Goal: Task Accomplishment & Management: Use online tool/utility

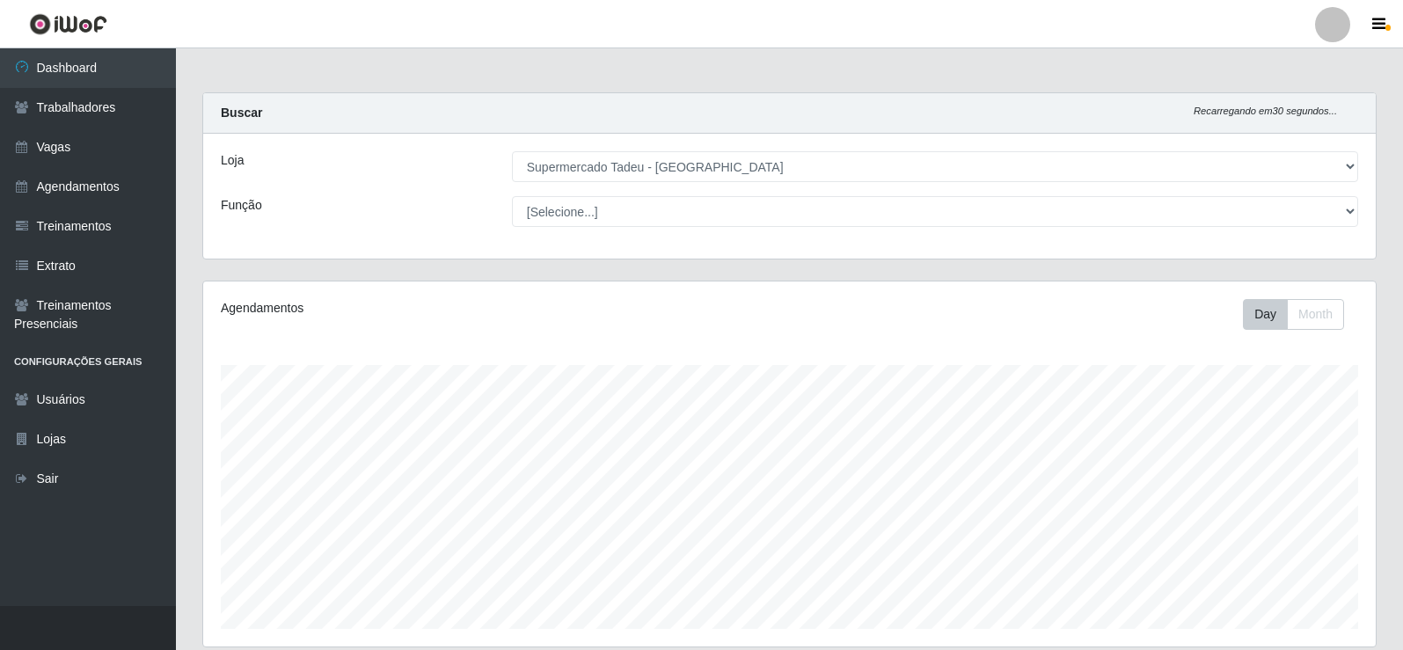
select select "195"
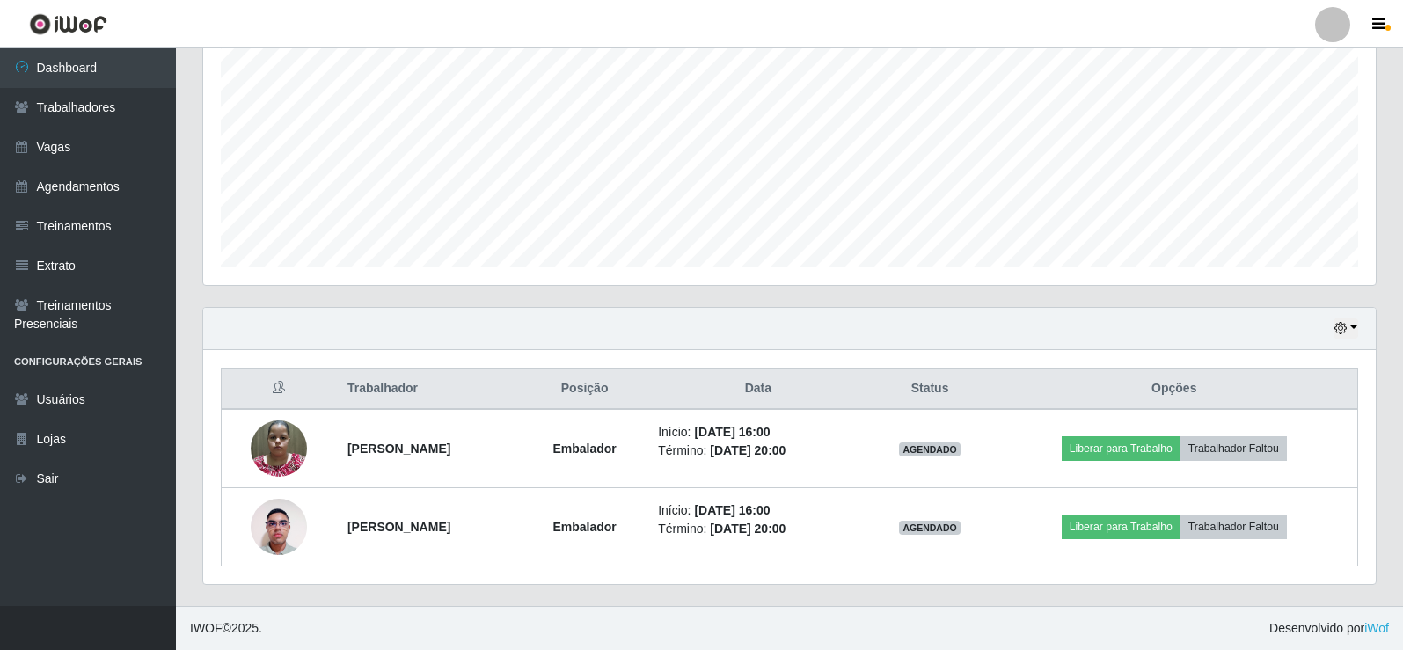
scroll to position [365, 1172]
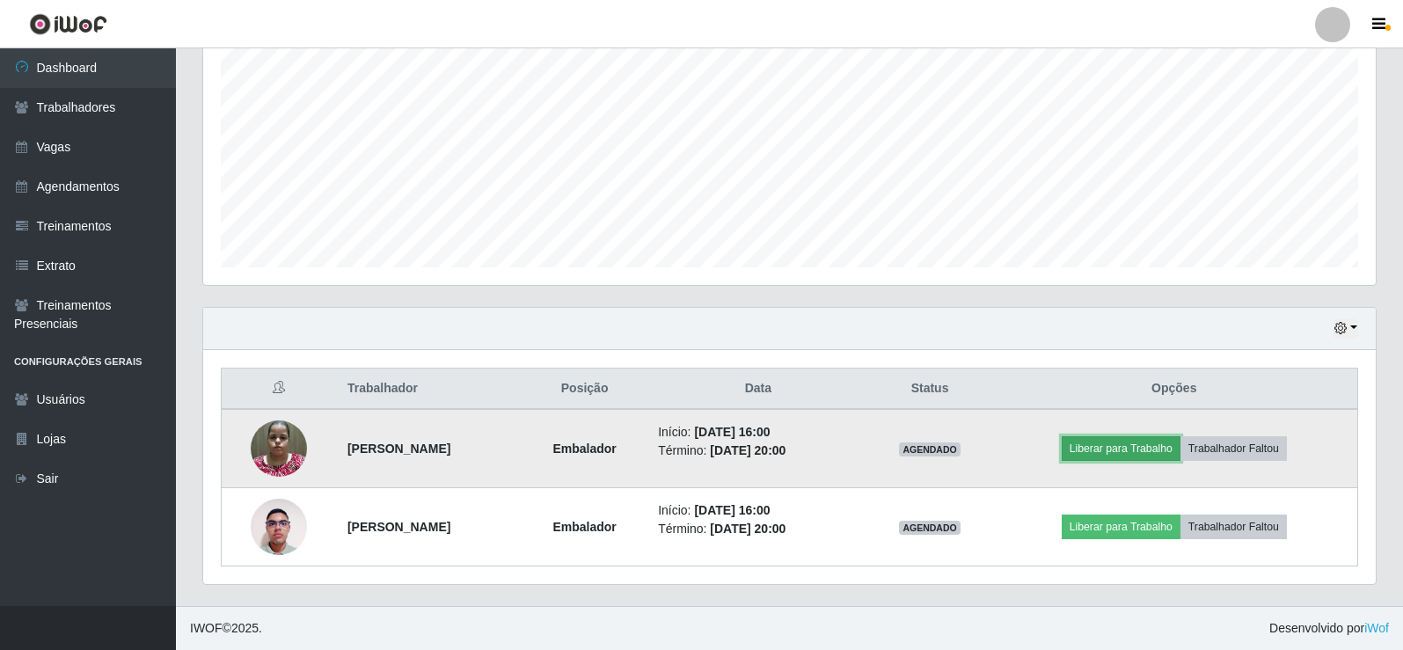
click at [1157, 447] on button "Liberar para Trabalho" at bounding box center [1121, 448] width 119 height 25
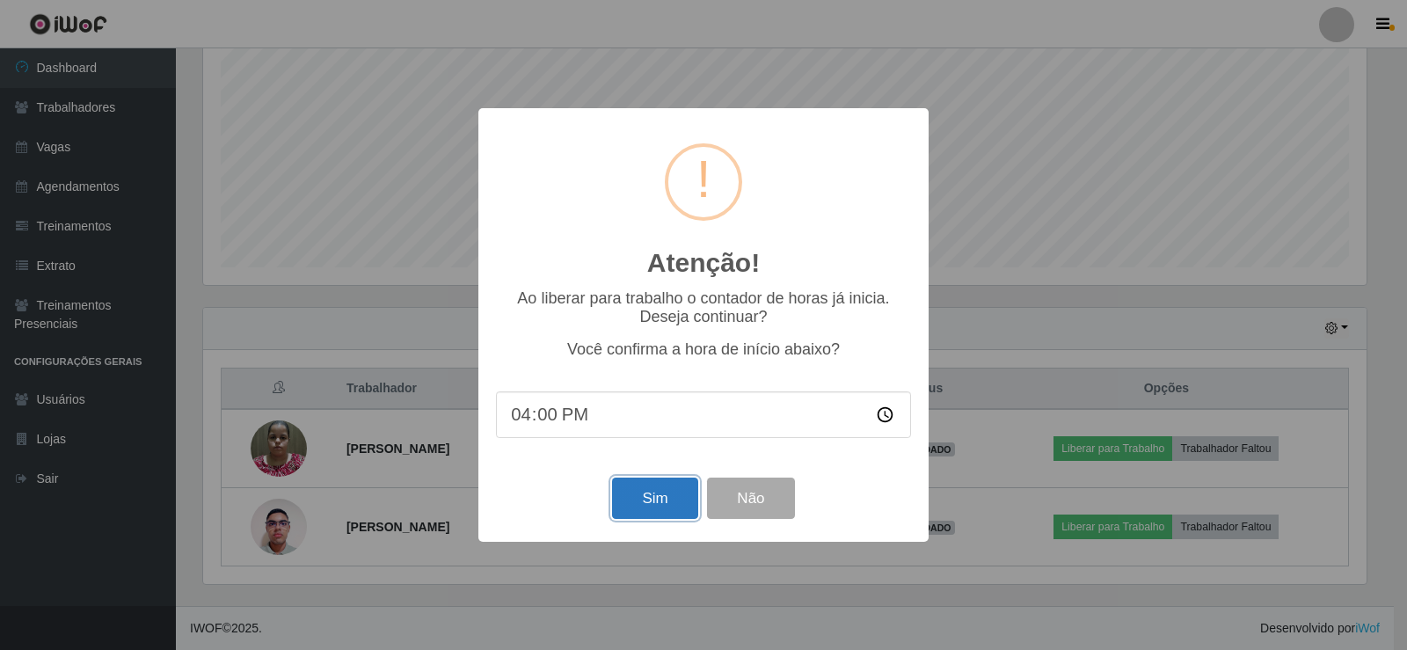
click at [639, 493] on button "Sim" at bounding box center [654, 498] width 85 height 41
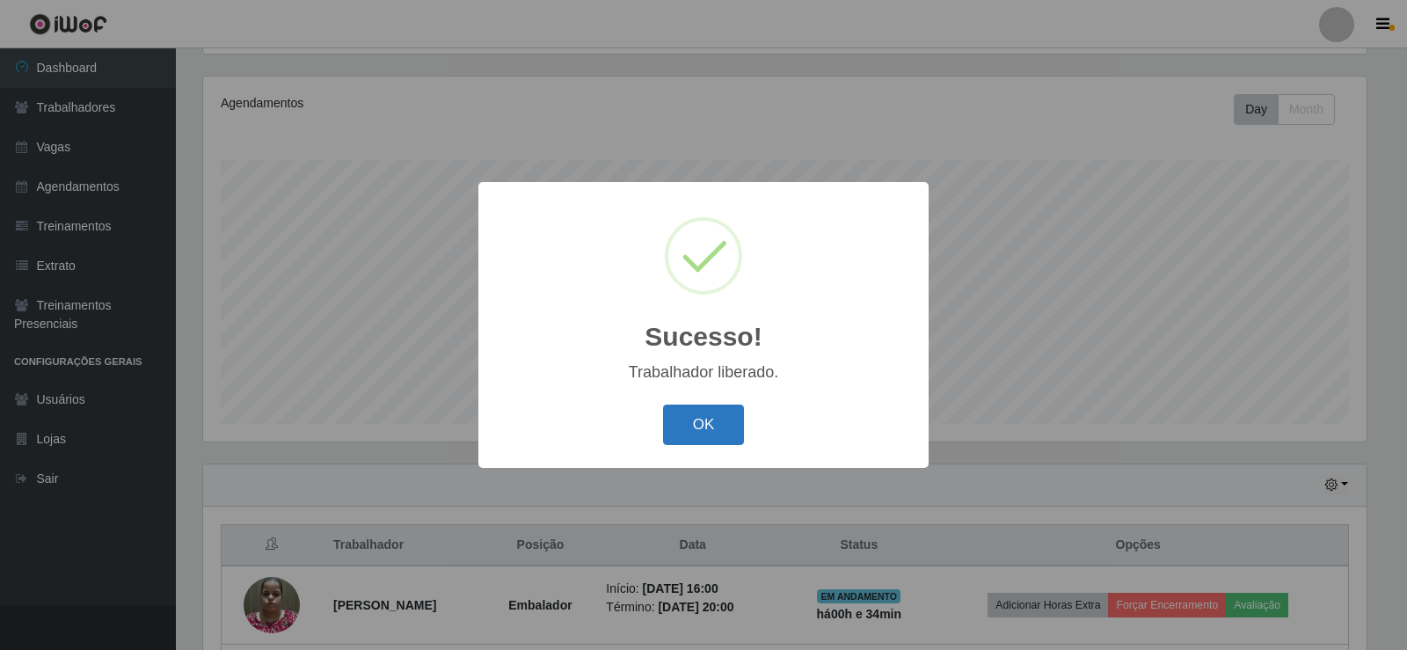
click at [684, 428] on button "OK" at bounding box center [704, 425] width 82 height 41
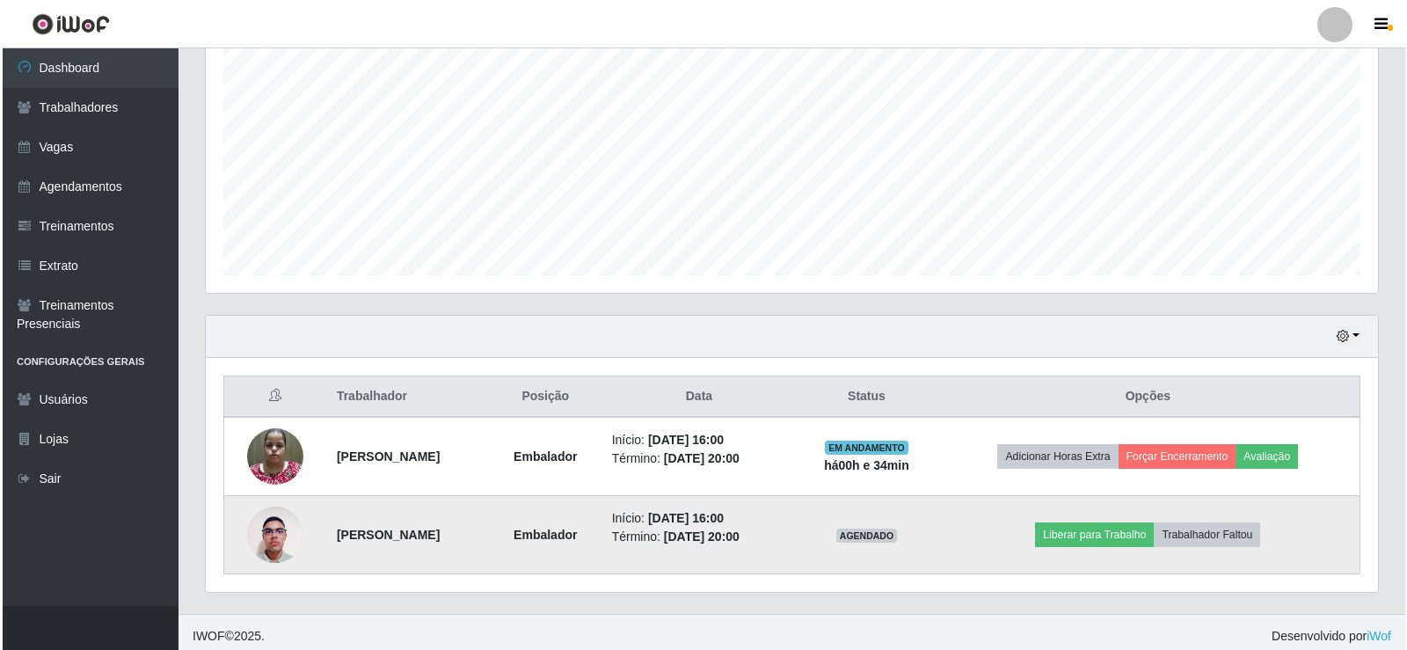
scroll to position [362, 0]
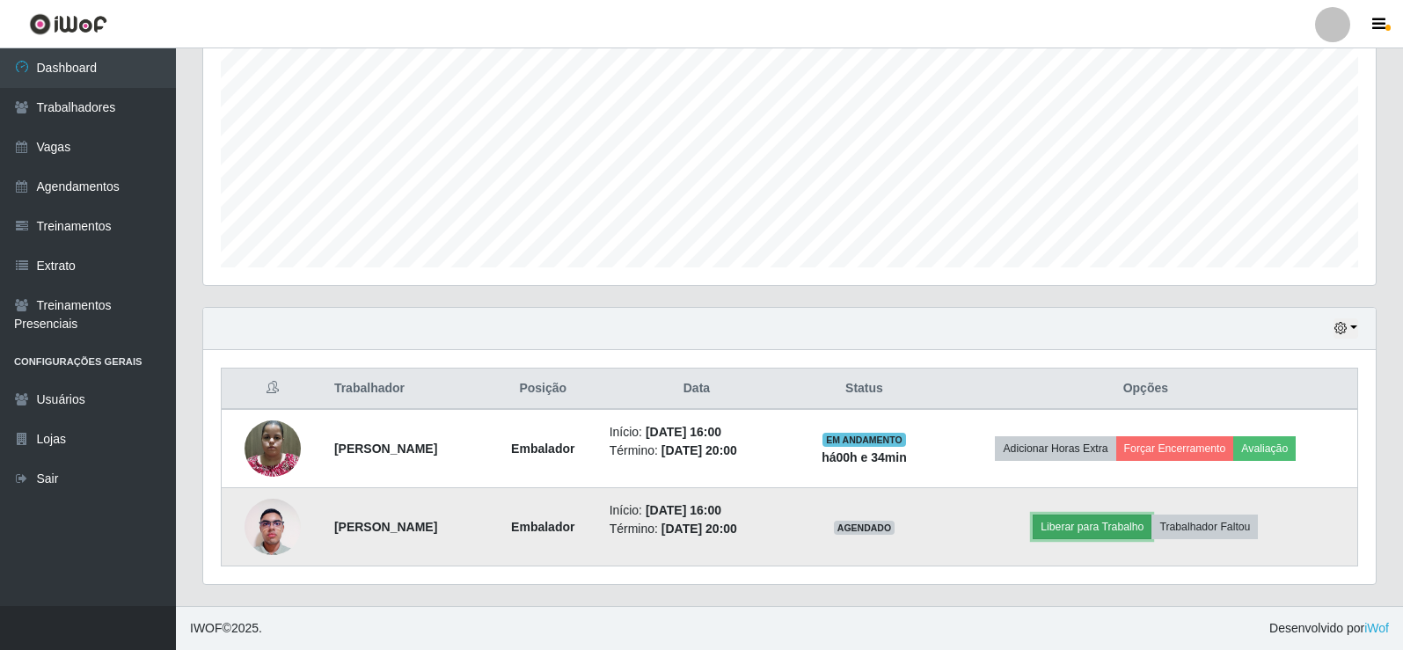
click at [1121, 522] on button "Liberar para Trabalho" at bounding box center [1092, 527] width 119 height 25
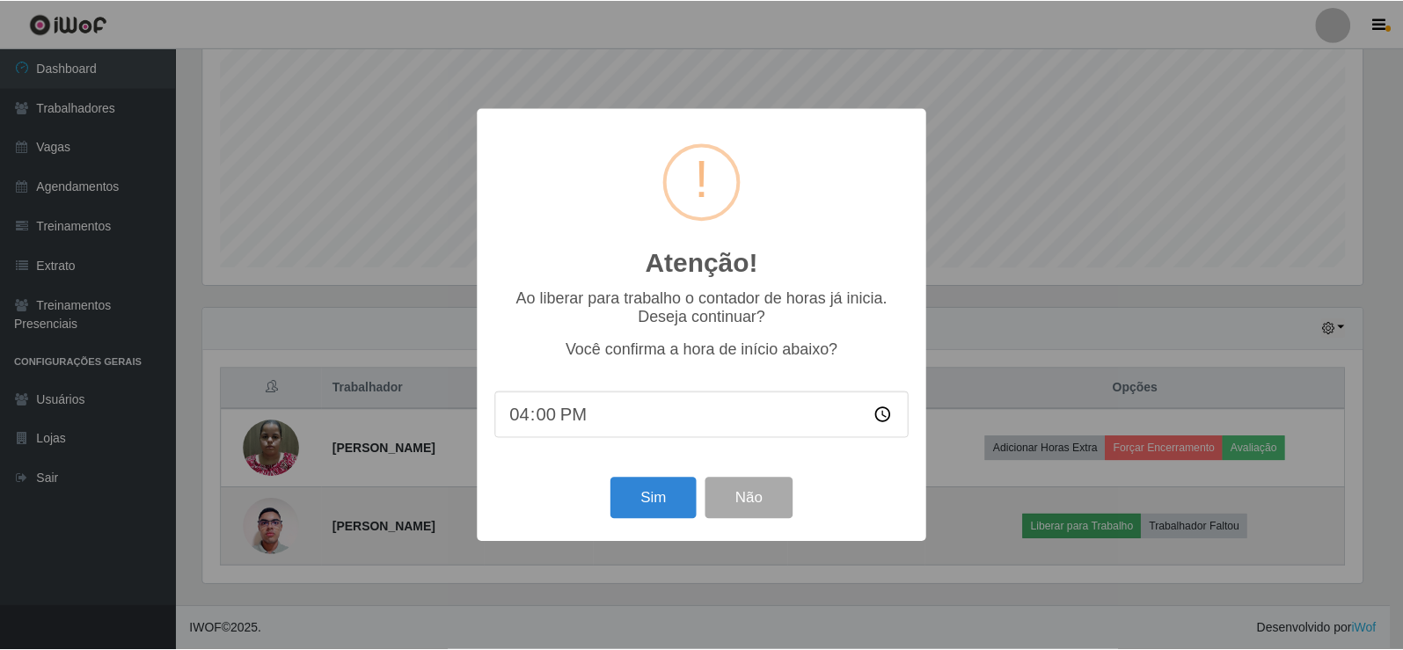
scroll to position [365, 1164]
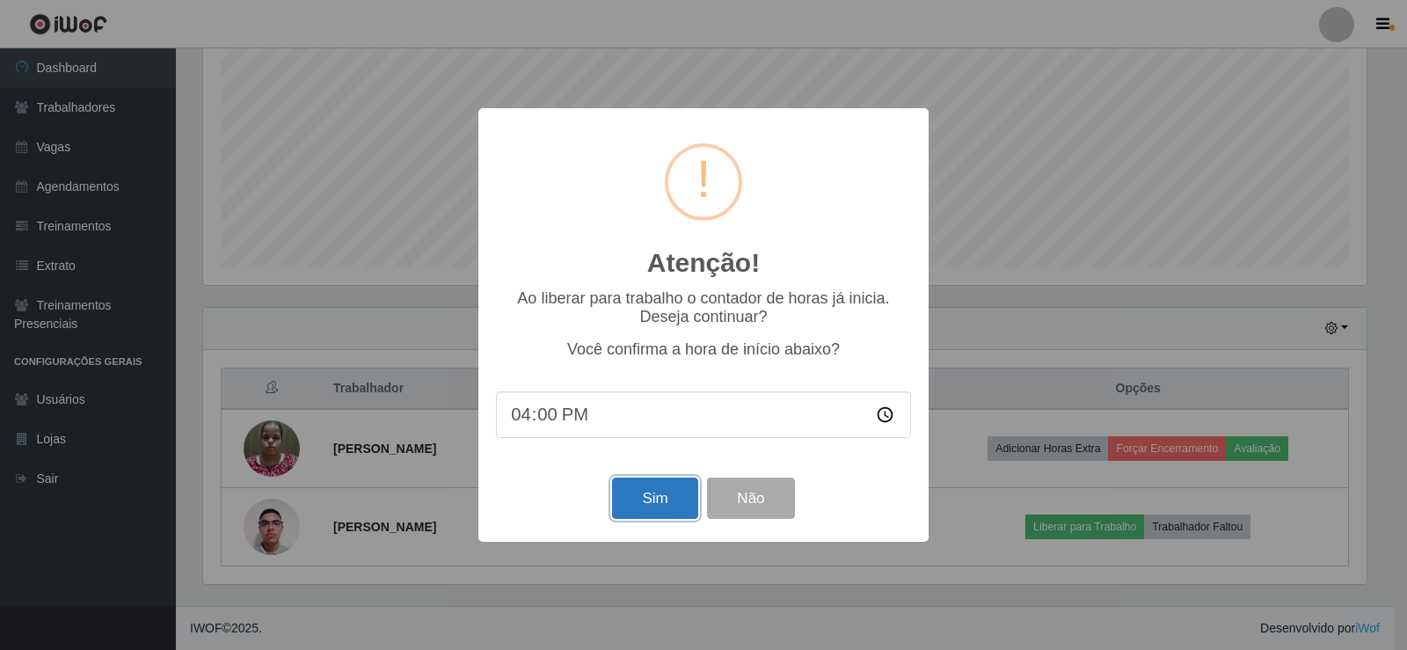
click at [651, 502] on button "Sim" at bounding box center [654, 498] width 85 height 41
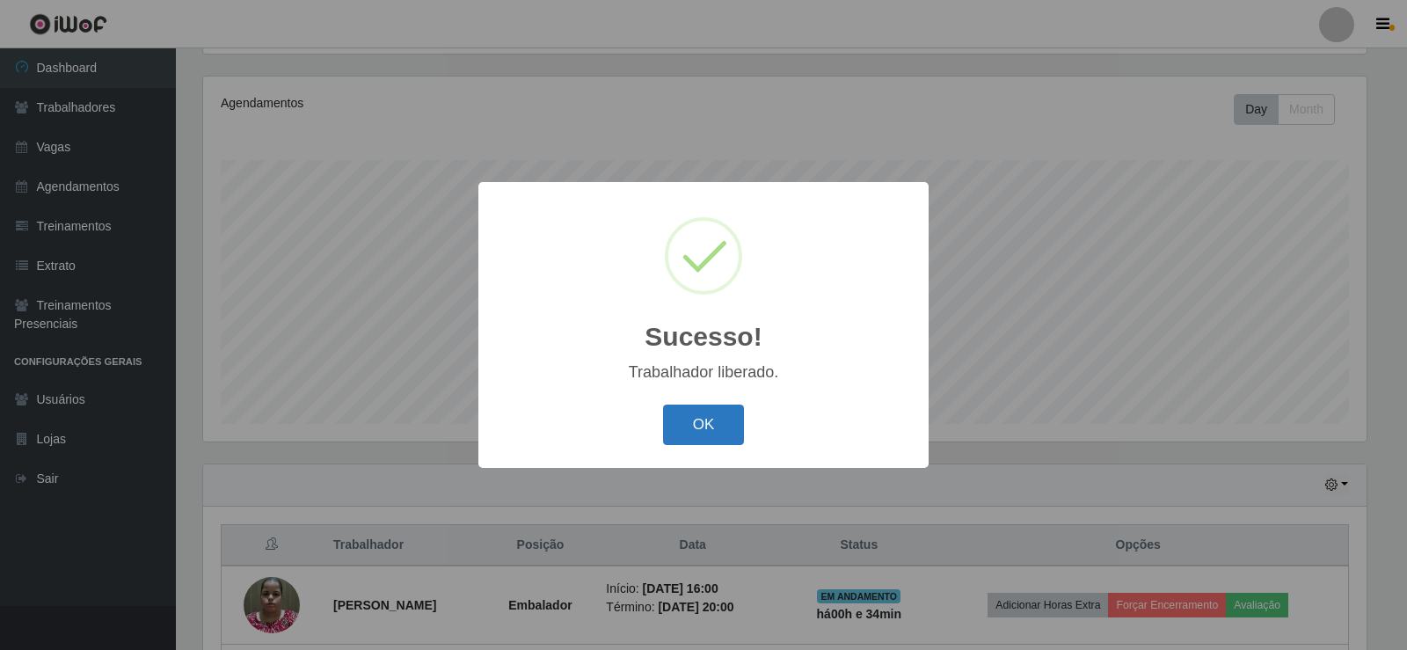
click at [714, 418] on button "OK" at bounding box center [704, 425] width 82 height 41
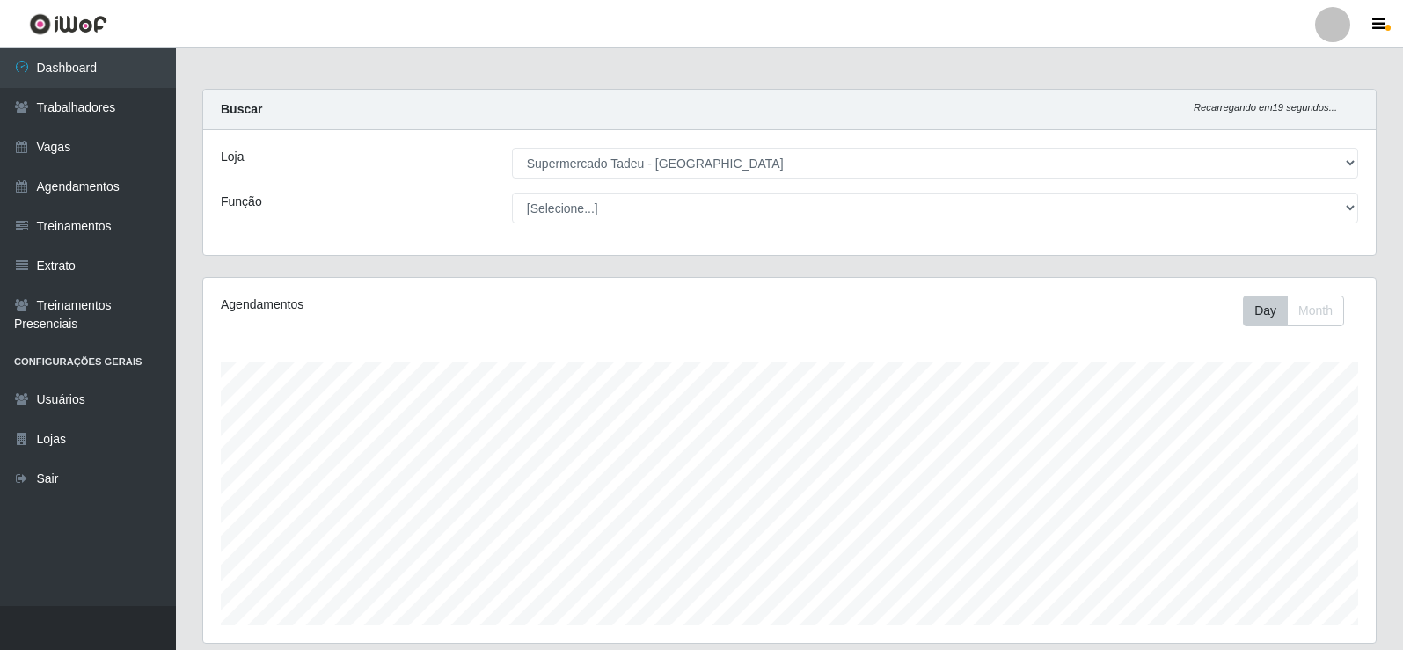
scroll to position [0, 0]
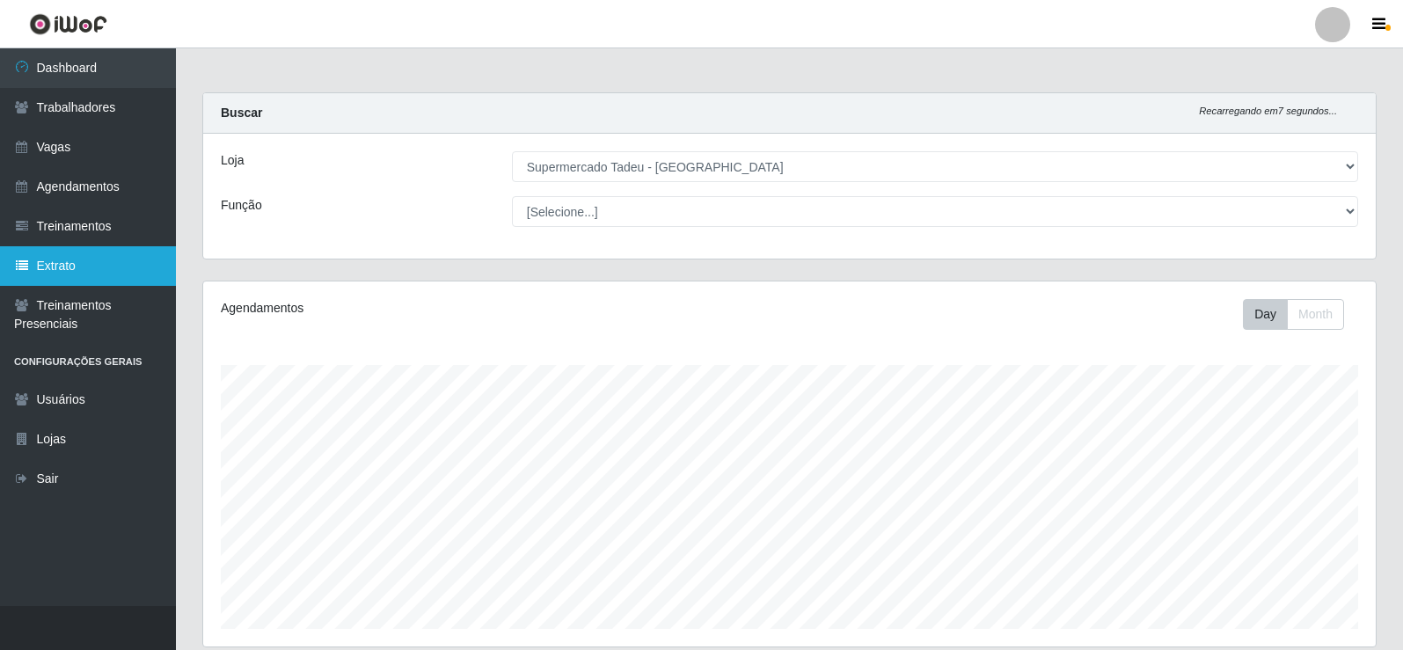
click at [108, 259] on link "Extrato" at bounding box center [88, 266] width 176 height 40
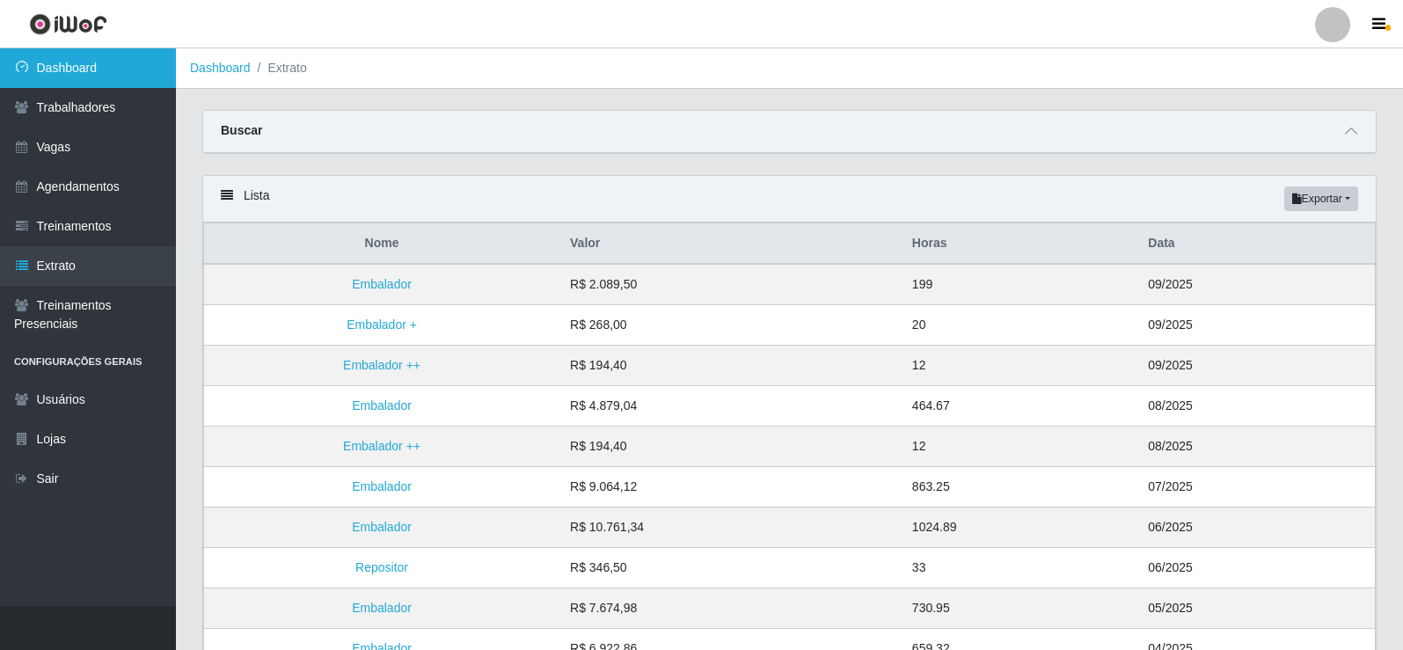
click at [112, 81] on link "Dashboard" at bounding box center [88, 68] width 176 height 40
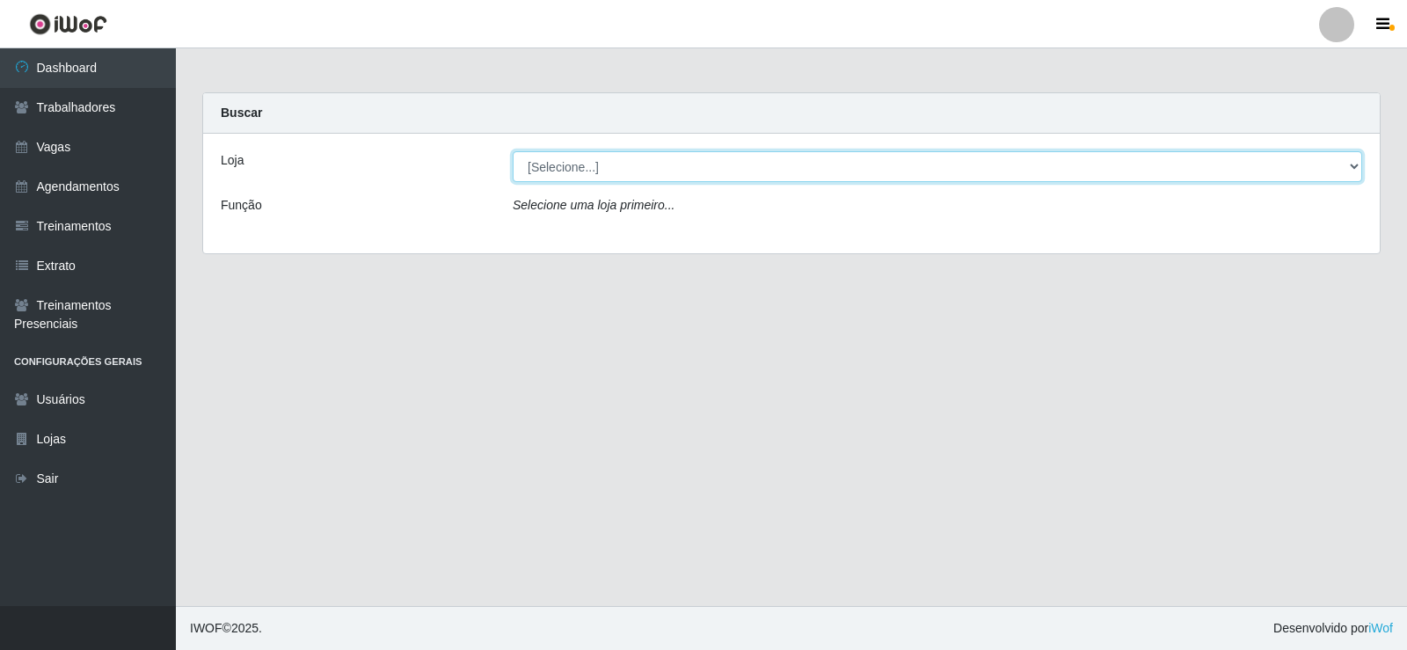
click at [578, 176] on select "[Selecione...] Supermercado Tadeu - [GEOGRAPHIC_DATA]" at bounding box center [938, 166] width 850 height 31
select select "195"
click at [513, 151] on select "[Selecione...] Supermercado Tadeu - [GEOGRAPHIC_DATA]" at bounding box center [938, 166] width 850 height 31
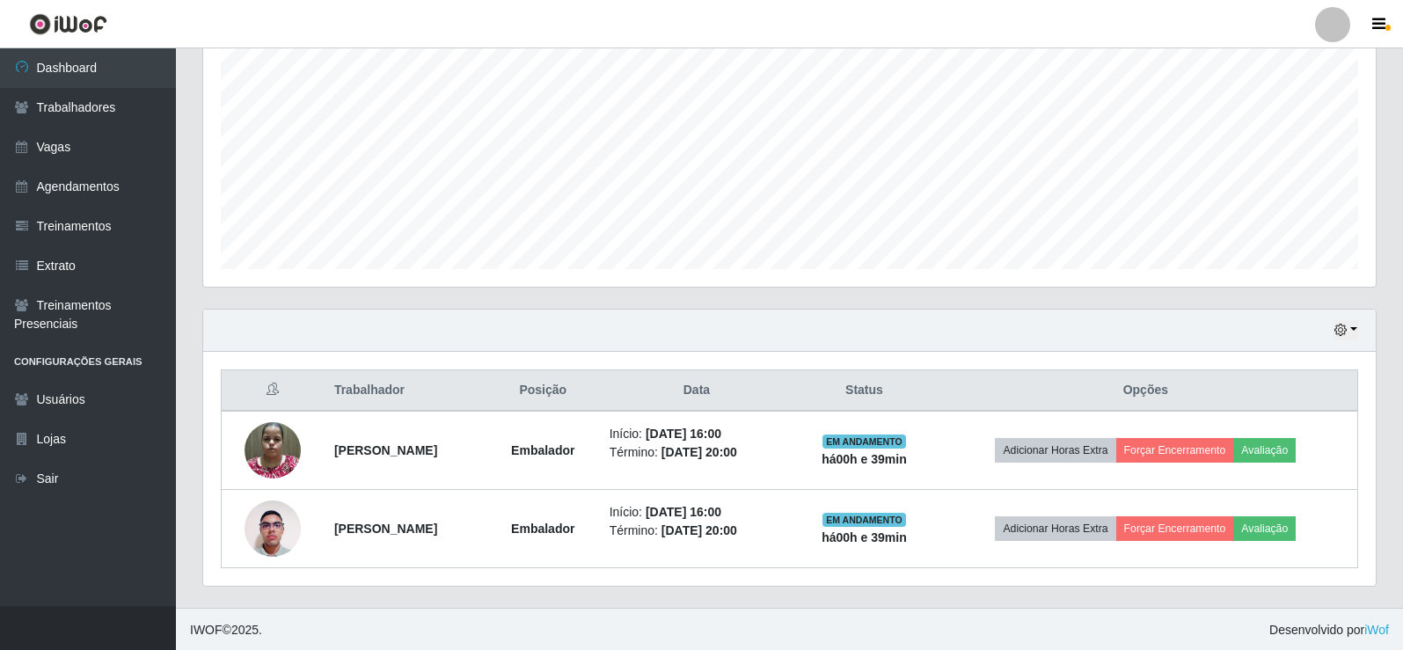
scroll to position [362, 0]
